Goal: Task Accomplishment & Management: Use online tool/utility

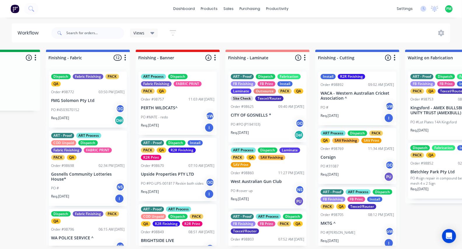
scroll to position [0, 1068]
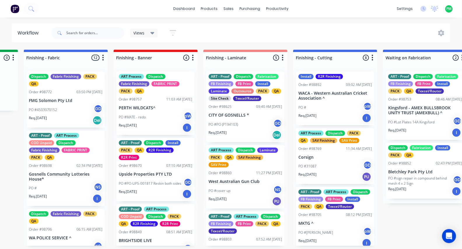
click at [332, 103] on div "PO # pW" at bounding box center [336, 107] width 74 height 11
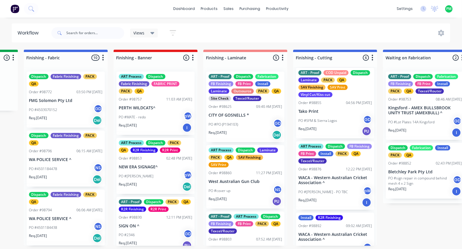
scroll to position [196, 0]
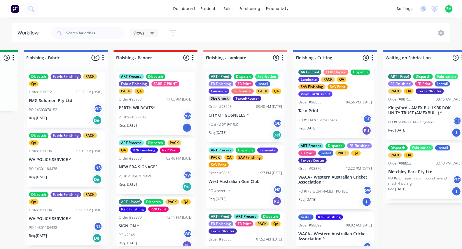
click at [320, 181] on div "ART Process Dispatch FB Finishing FB Print Install PACK QA Texcel/Router Order …" at bounding box center [335, 175] width 78 height 68
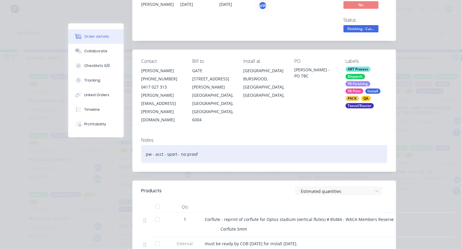
scroll to position [53, 0]
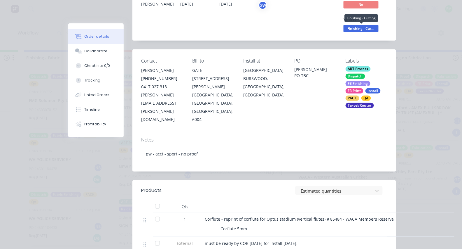
click at [368, 26] on span "Finishing - Cut..." at bounding box center [361, 28] width 35 height 7
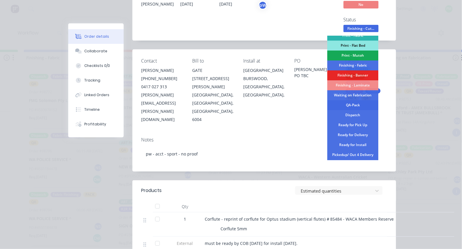
scroll to position [96, 0]
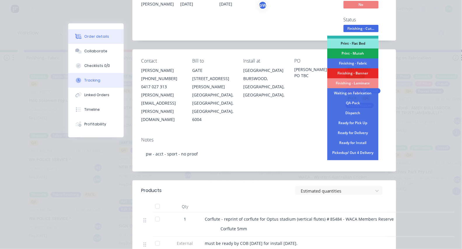
click at [108, 81] on button "Tracking" at bounding box center [95, 80] width 55 height 15
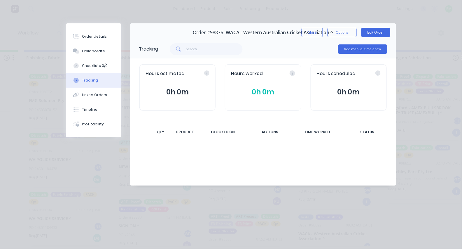
scroll to position [0, 0]
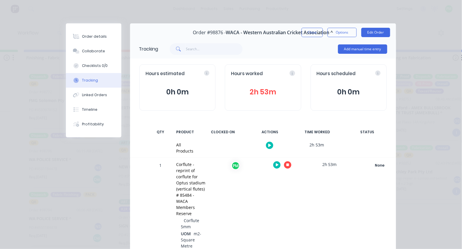
click at [288, 164] on icon "button" at bounding box center [288, 164] width 3 height 3
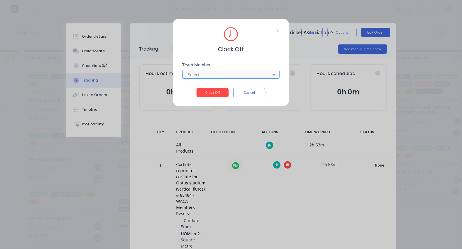
click at [210, 78] on div at bounding box center [227, 74] width 80 height 7
type input "pro"
click at [213, 94] on button "Clock Off" at bounding box center [213, 92] width 32 height 9
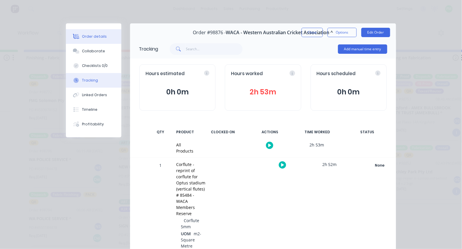
click at [106, 33] on button "Order details" at bounding box center [93, 36] width 55 height 15
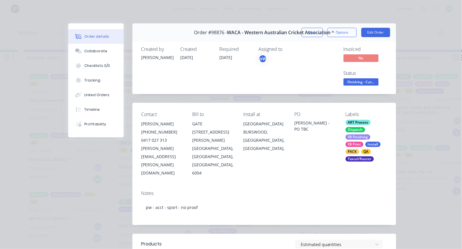
click at [361, 82] on span "Finishing - Cut..." at bounding box center [361, 81] width 35 height 7
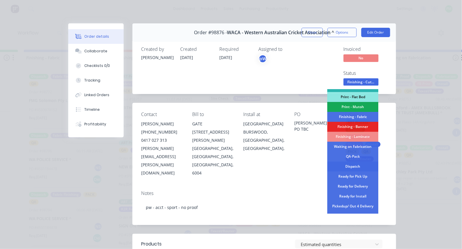
scroll to position [97, 0]
click at [350, 194] on div "Ready for Install" at bounding box center [353, 196] width 51 height 10
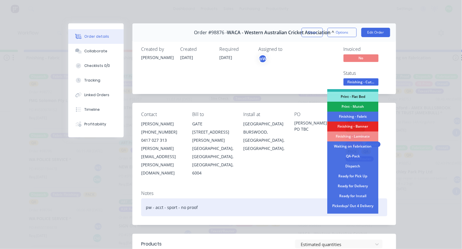
scroll to position [158, 0]
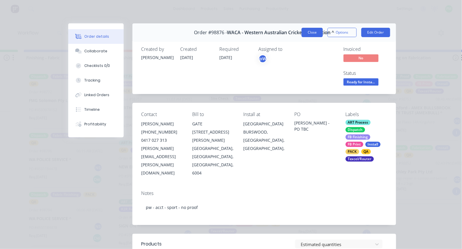
click at [320, 34] on button "Close" at bounding box center [312, 32] width 21 height 9
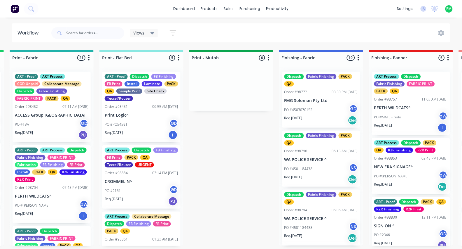
scroll to position [0, 776]
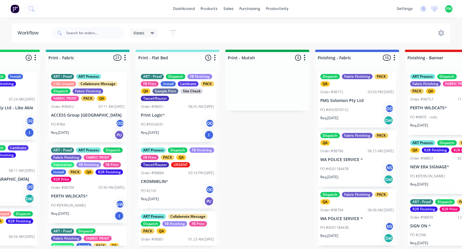
click at [171, 118] on p "Print Logic^" at bounding box center [178, 115] width 74 height 5
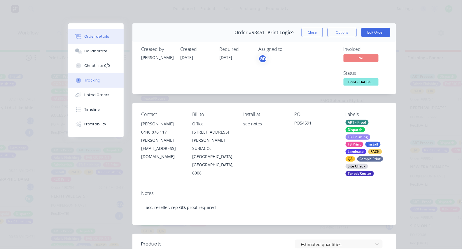
click at [102, 84] on button "Tracking" at bounding box center [95, 80] width 55 height 15
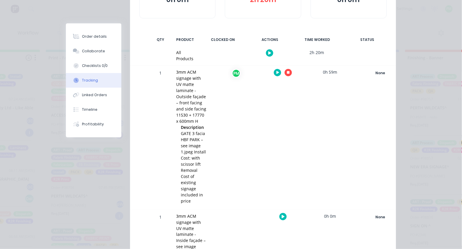
scroll to position [110, 0]
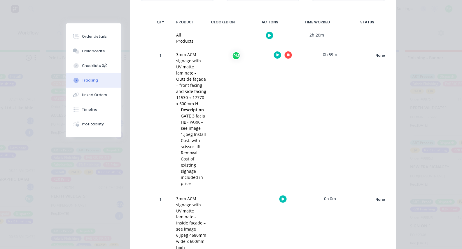
click at [289, 55] on icon "button" at bounding box center [288, 55] width 3 height 3
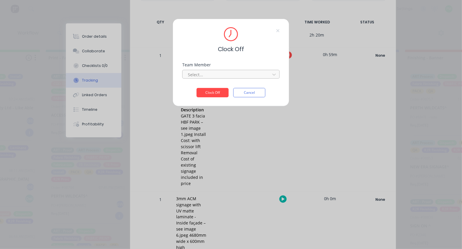
click at [219, 75] on div at bounding box center [227, 74] width 80 height 7
type input "pro"
click at [213, 94] on button "Clock Off" at bounding box center [213, 92] width 32 height 9
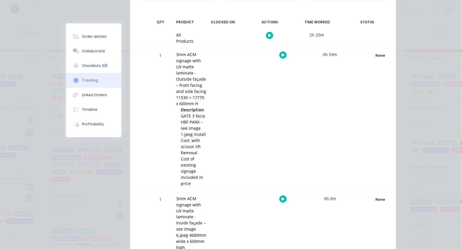
click at [282, 197] on icon "button" at bounding box center [283, 198] width 3 height 3
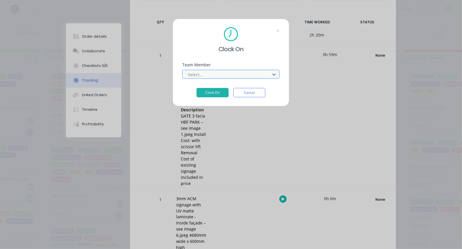
click at [223, 79] on div "Select..." at bounding box center [227, 74] width 83 height 9
type input "pro"
click at [213, 94] on button "Clock On" at bounding box center [213, 92] width 32 height 9
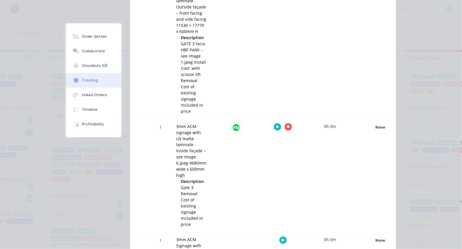
scroll to position [182, 0]
click at [285, 123] on div at bounding box center [283, 126] width 44 height 14
click at [287, 124] on icon "button" at bounding box center [288, 126] width 3 height 4
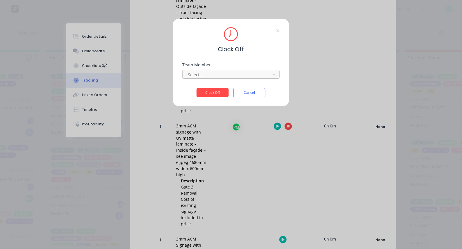
click at [231, 76] on div at bounding box center [227, 74] width 80 height 7
type input "pro"
click at [213, 94] on button "Clock Off" at bounding box center [213, 92] width 32 height 9
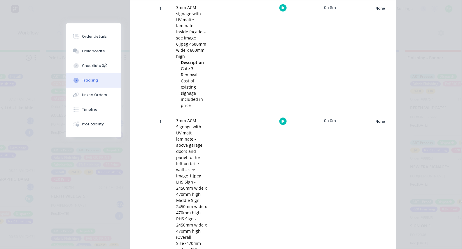
scroll to position [302, 0]
click at [284, 118] on icon "button" at bounding box center [283, 120] width 3 height 4
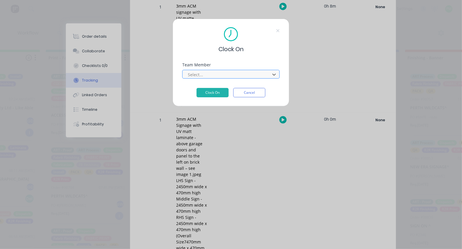
click at [215, 73] on div at bounding box center [227, 74] width 80 height 7
type input "pro"
click at [213, 94] on button "Clock On" at bounding box center [213, 92] width 32 height 9
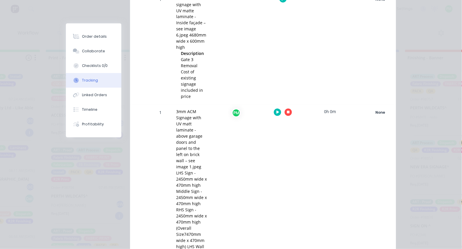
scroll to position [308, 0]
click at [289, 112] on icon "button" at bounding box center [288, 113] width 3 height 3
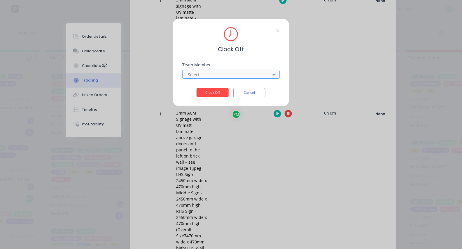
click at [240, 75] on div at bounding box center [227, 74] width 80 height 7
type input "pro"
click at [213, 94] on button "Clock Off" at bounding box center [213, 92] width 32 height 9
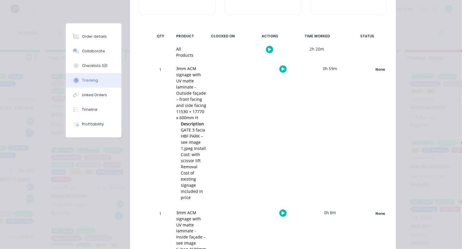
scroll to position [82, 0]
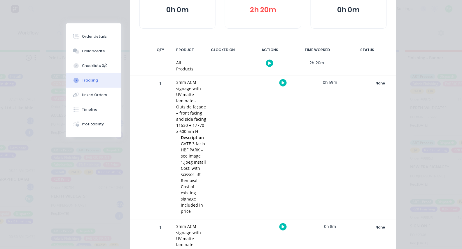
click at [283, 84] on icon "button" at bounding box center [283, 82] width 3 height 3
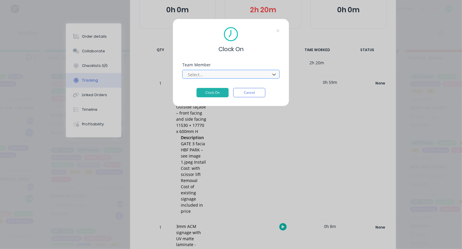
click at [240, 78] on div at bounding box center [227, 74] width 80 height 7
type input "pro"
click at [213, 94] on button "Clock On" at bounding box center [213, 92] width 32 height 9
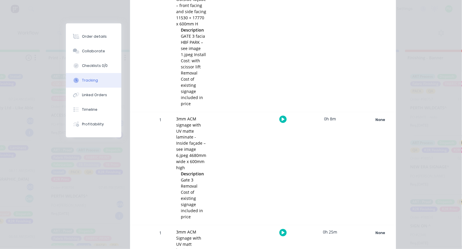
scroll to position [89, 0]
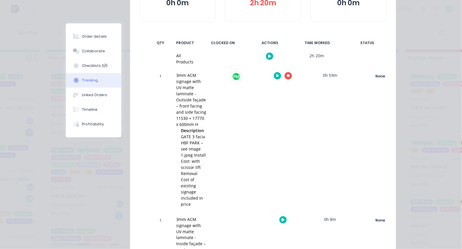
click at [287, 76] on icon "button" at bounding box center [288, 75] width 3 height 3
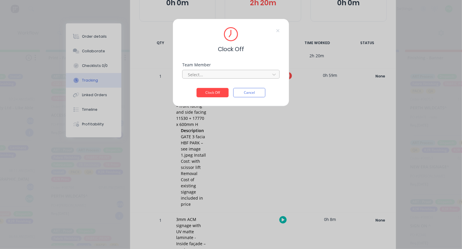
click at [241, 76] on div at bounding box center [227, 74] width 80 height 7
type input "pro"
click at [213, 94] on button "Clock Off" at bounding box center [213, 92] width 32 height 9
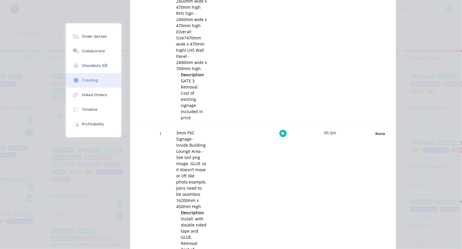
scroll to position [0, 776]
click at [285, 130] on button "button" at bounding box center [283, 133] width 7 height 7
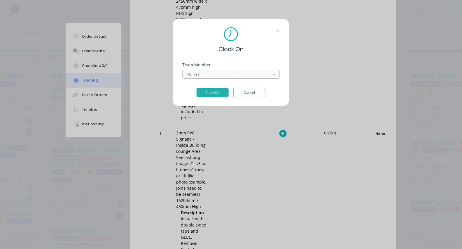
click at [255, 78] on div at bounding box center [227, 74] width 80 height 7
type input "pro"
click at [213, 94] on button "Clock On" at bounding box center [213, 92] width 32 height 9
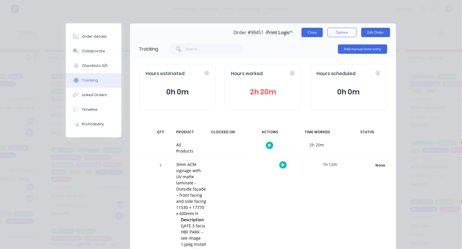
scroll to position [0, 0]
click at [313, 32] on button "Close" at bounding box center [312, 32] width 21 height 9
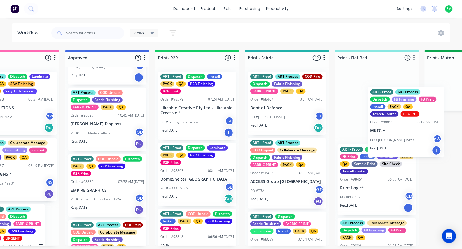
scroll to position [0, 577]
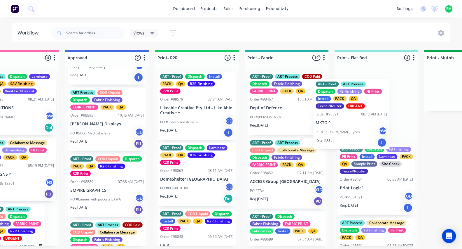
drag, startPoint x: 309, startPoint y: 136, endPoint x: 332, endPoint y: 120, distance: 28.7
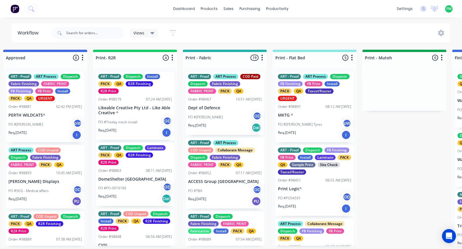
scroll to position [0, 0]
